Goal: Find specific page/section: Find specific page/section

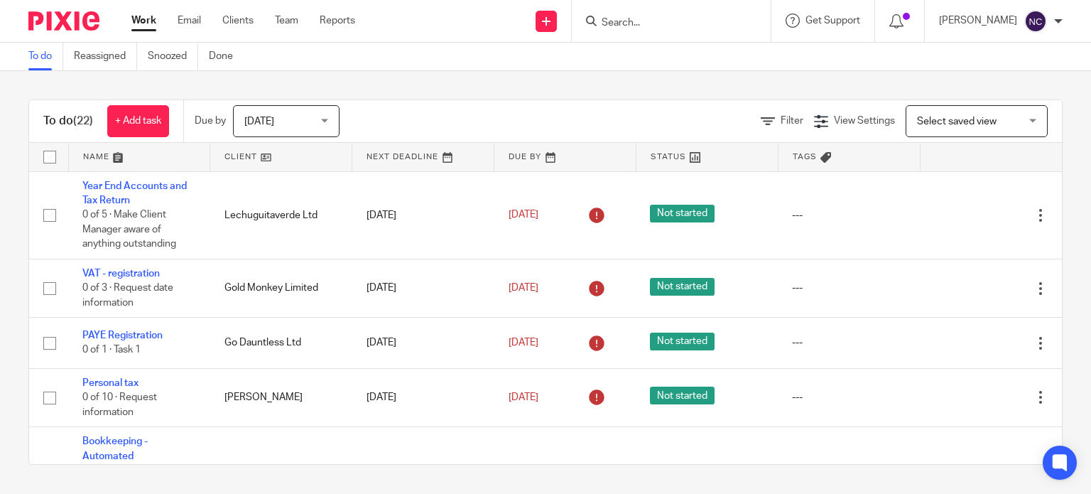
scroll to position [705, 0]
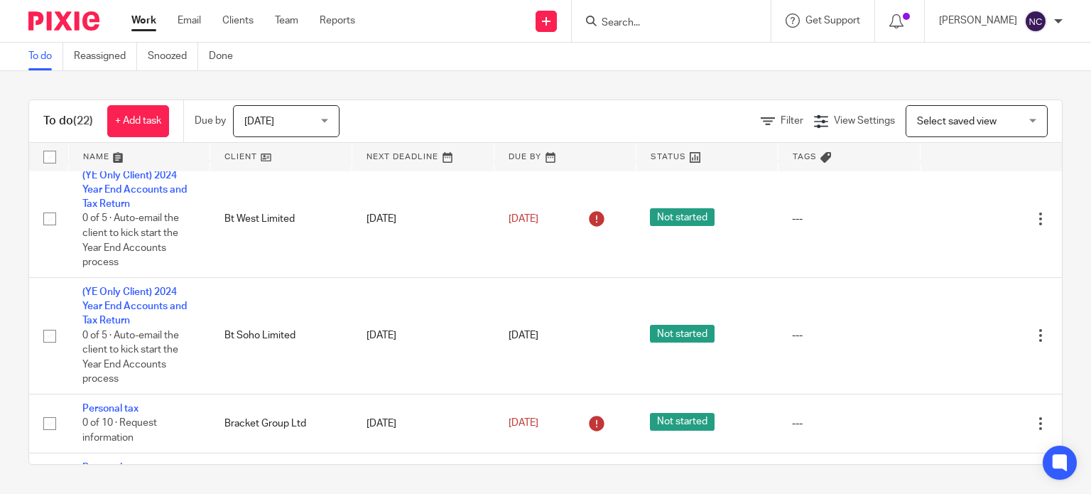
click at [637, 21] on input "Search" at bounding box center [664, 23] width 128 height 13
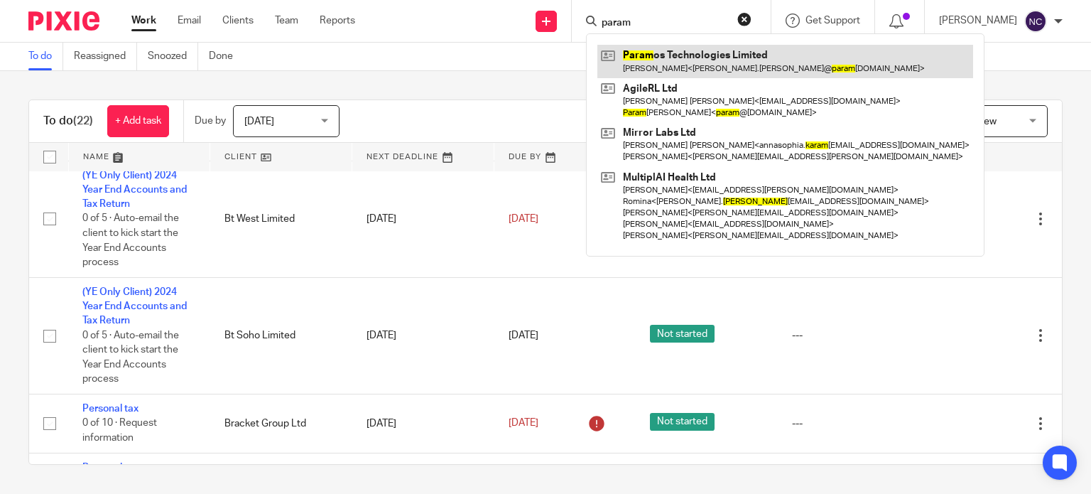
type input "param"
click at [668, 58] on link at bounding box center [786, 61] width 376 height 33
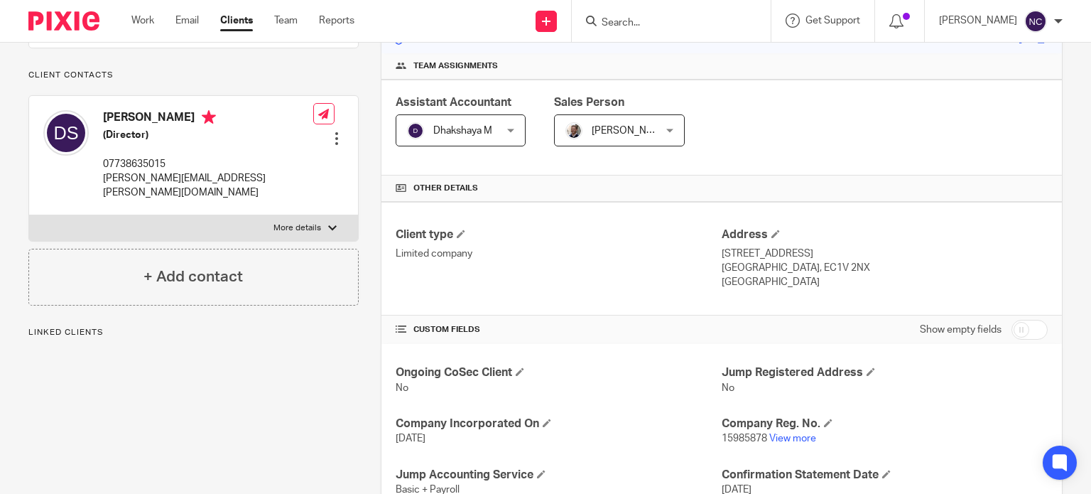
scroll to position [294, 0]
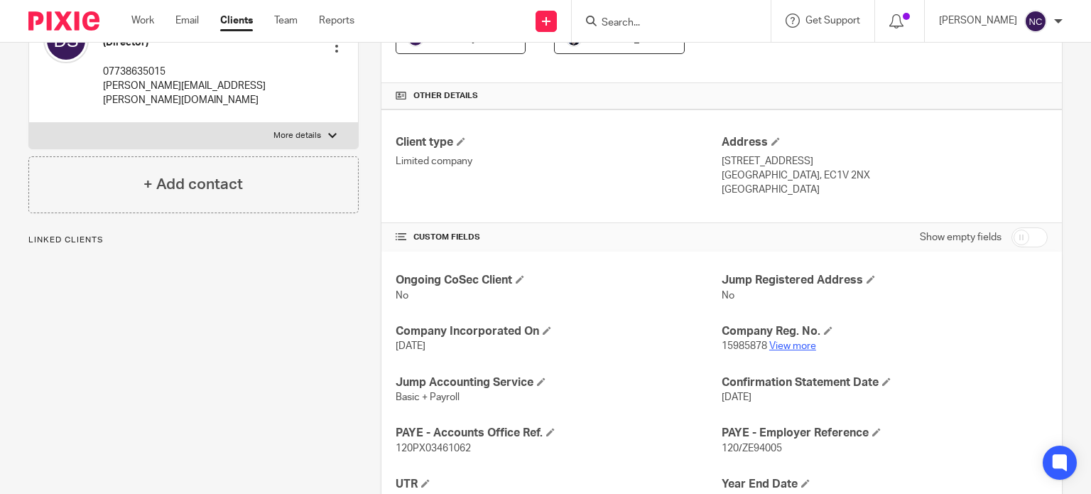
click at [794, 349] on link "View more" at bounding box center [793, 346] width 47 height 10
